Goal: Information Seeking & Learning: Learn about a topic

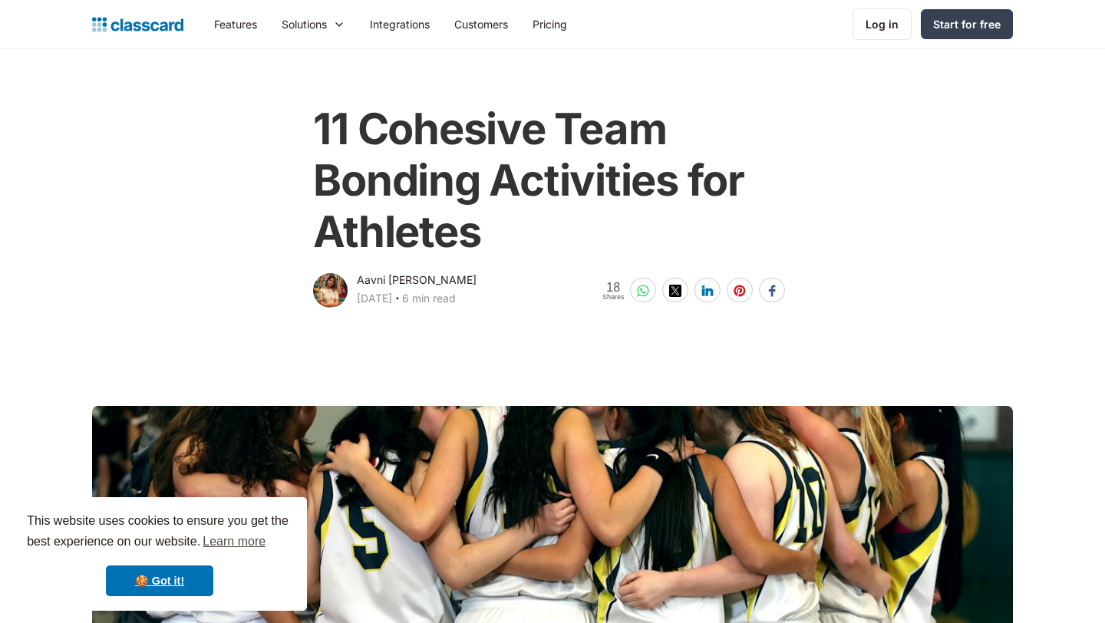
scroll to position [50, 0]
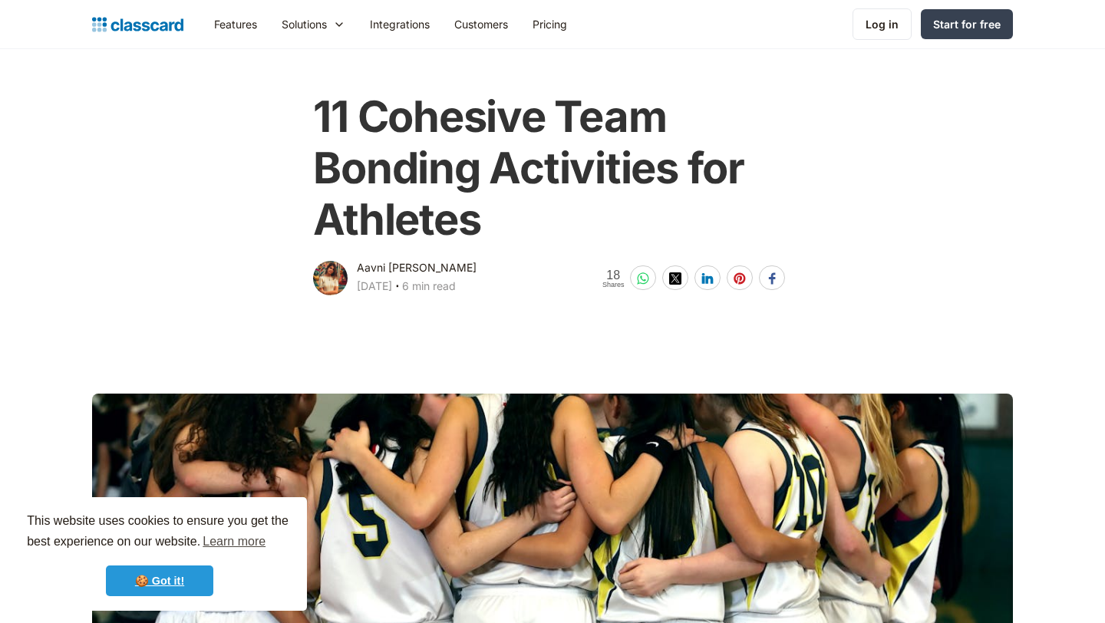
click at [170, 596] on link "🍪 Got it!" at bounding box center [159, 581] width 107 height 31
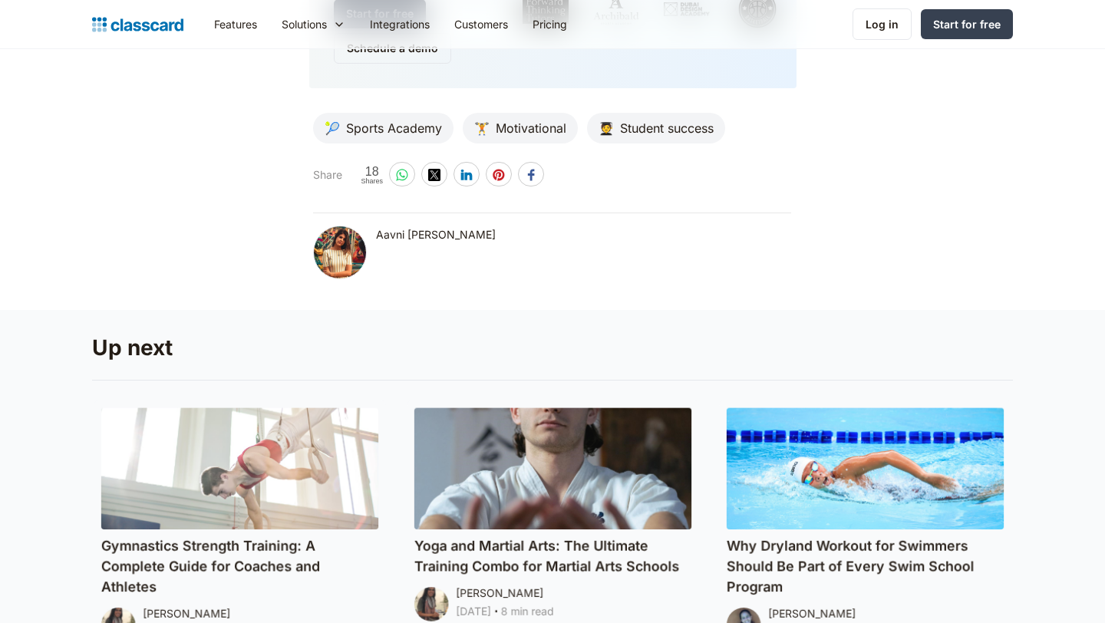
scroll to position [9192, 0]
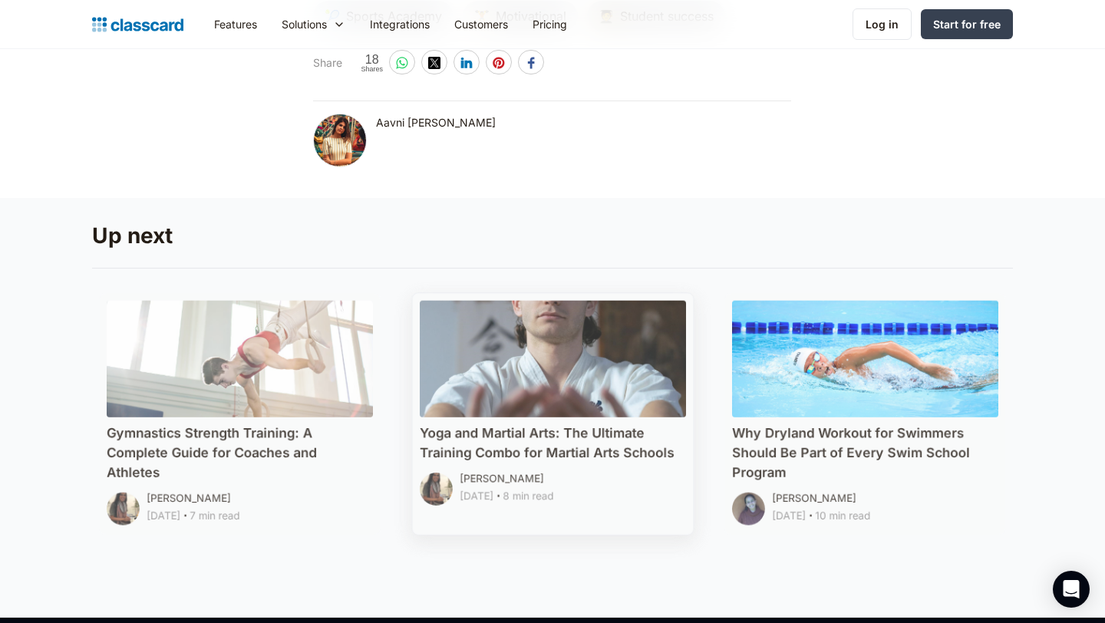
scroll to position [9234, 0]
